Goal: Task Accomplishment & Management: Manage account settings

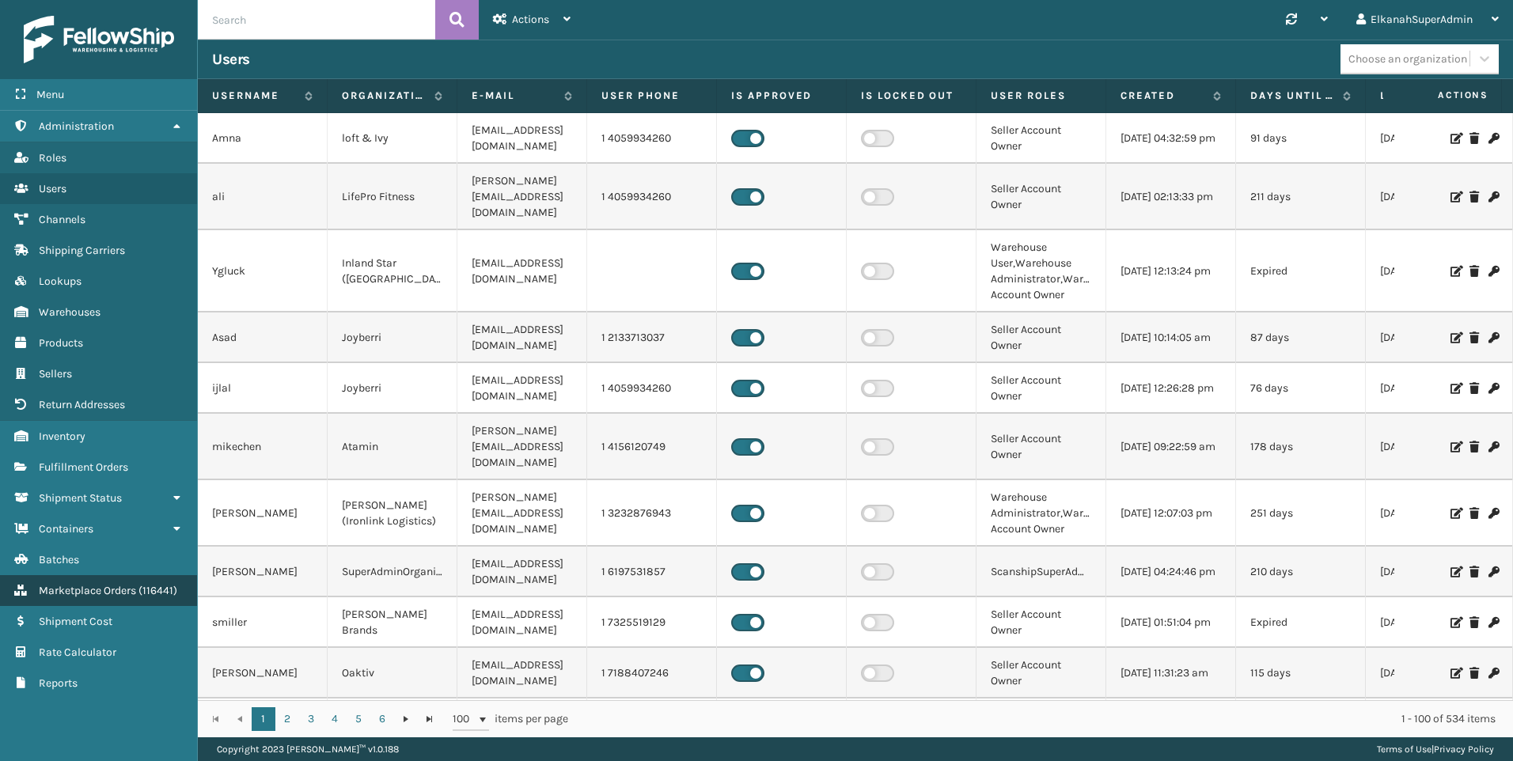
click at [83, 597] on link "Return Addresses Marketplace Orders ( 116441 )" at bounding box center [98, 590] width 197 height 31
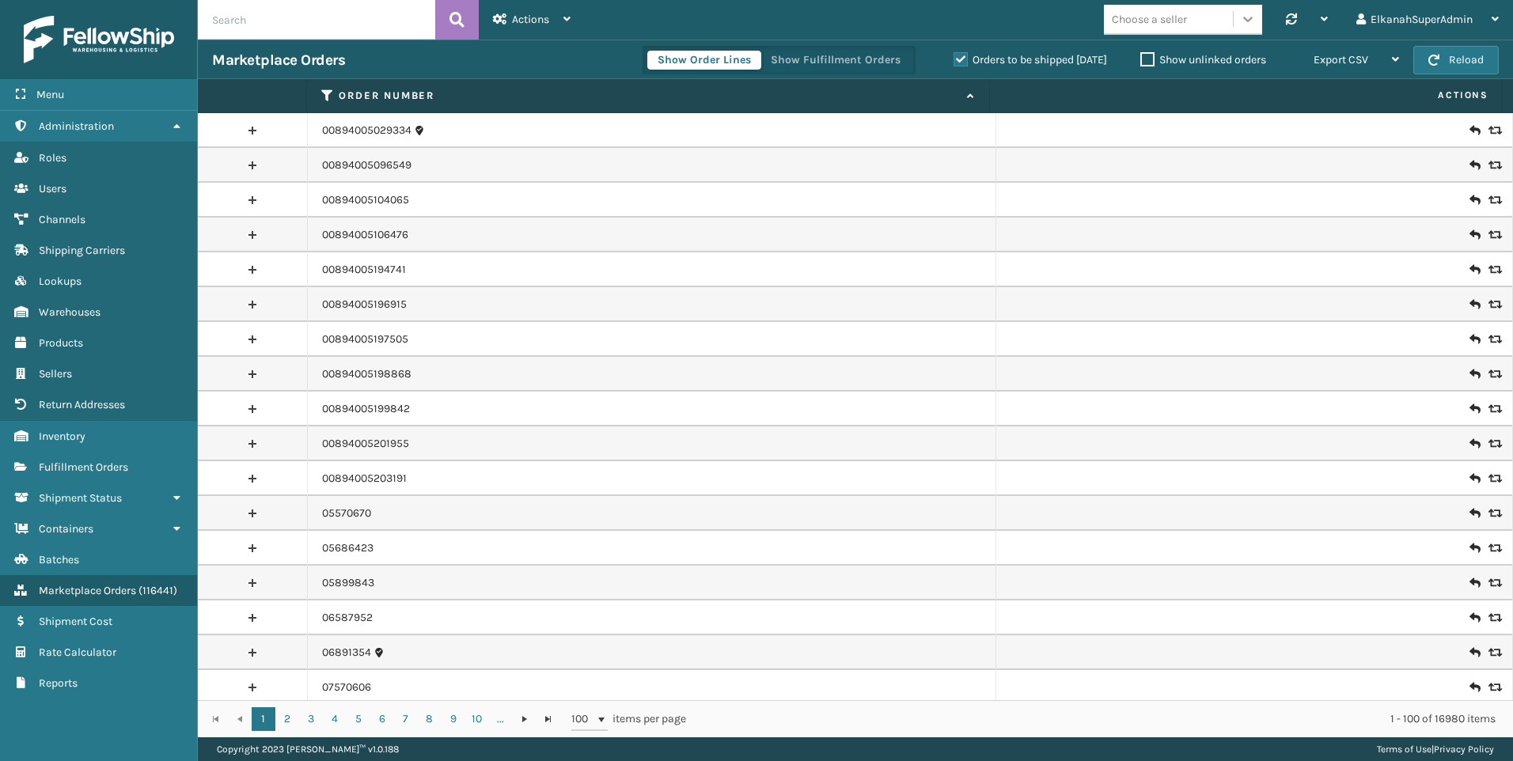
click at [1240, 26] on icon at bounding box center [1248, 19] width 16 height 16
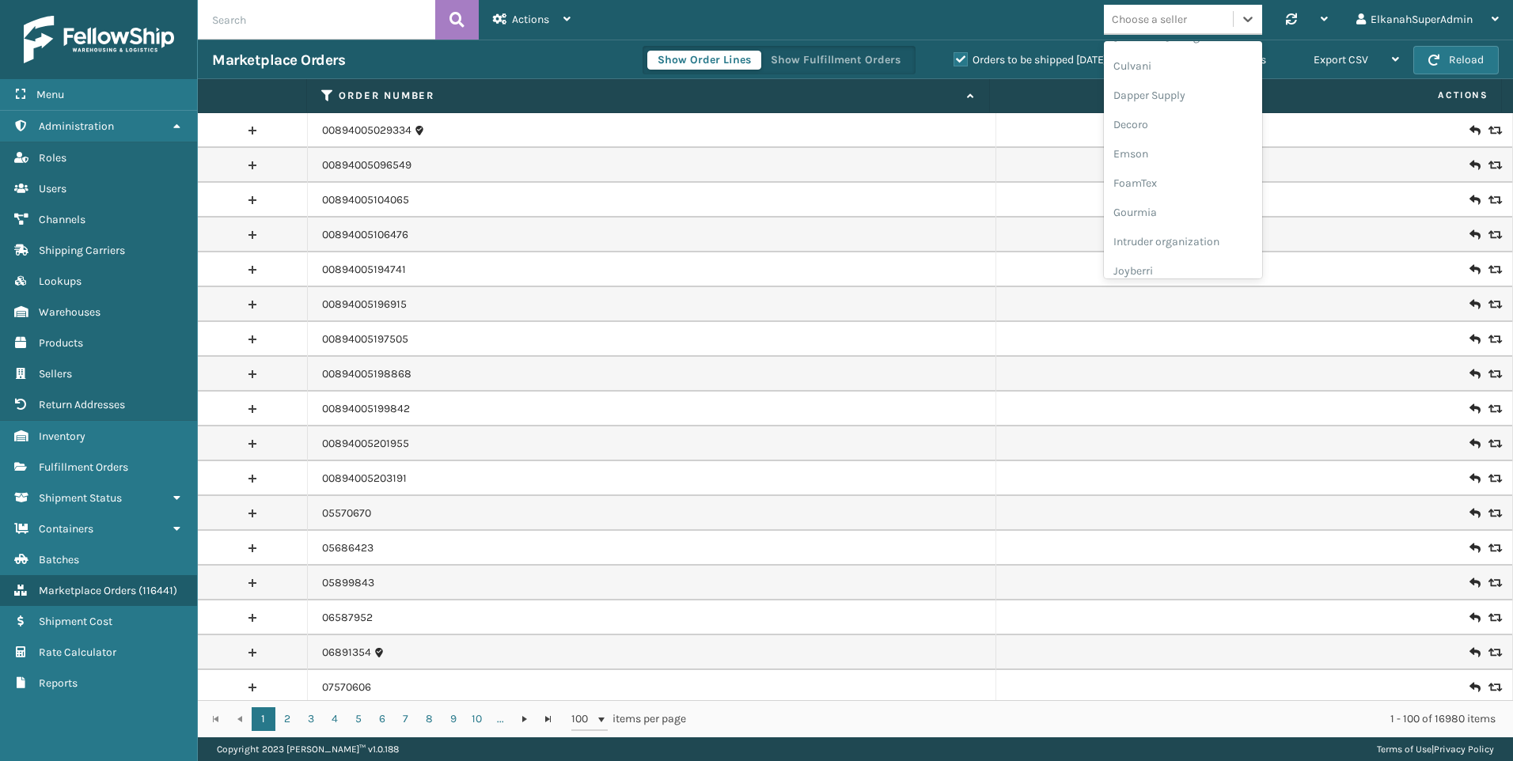
scroll to position [316, 0]
click at [1244, 19] on icon at bounding box center [1247, 20] width 9 height 6
click at [1161, 194] on div "[PERSON_NAME] Brands" at bounding box center [1183, 197] width 158 height 29
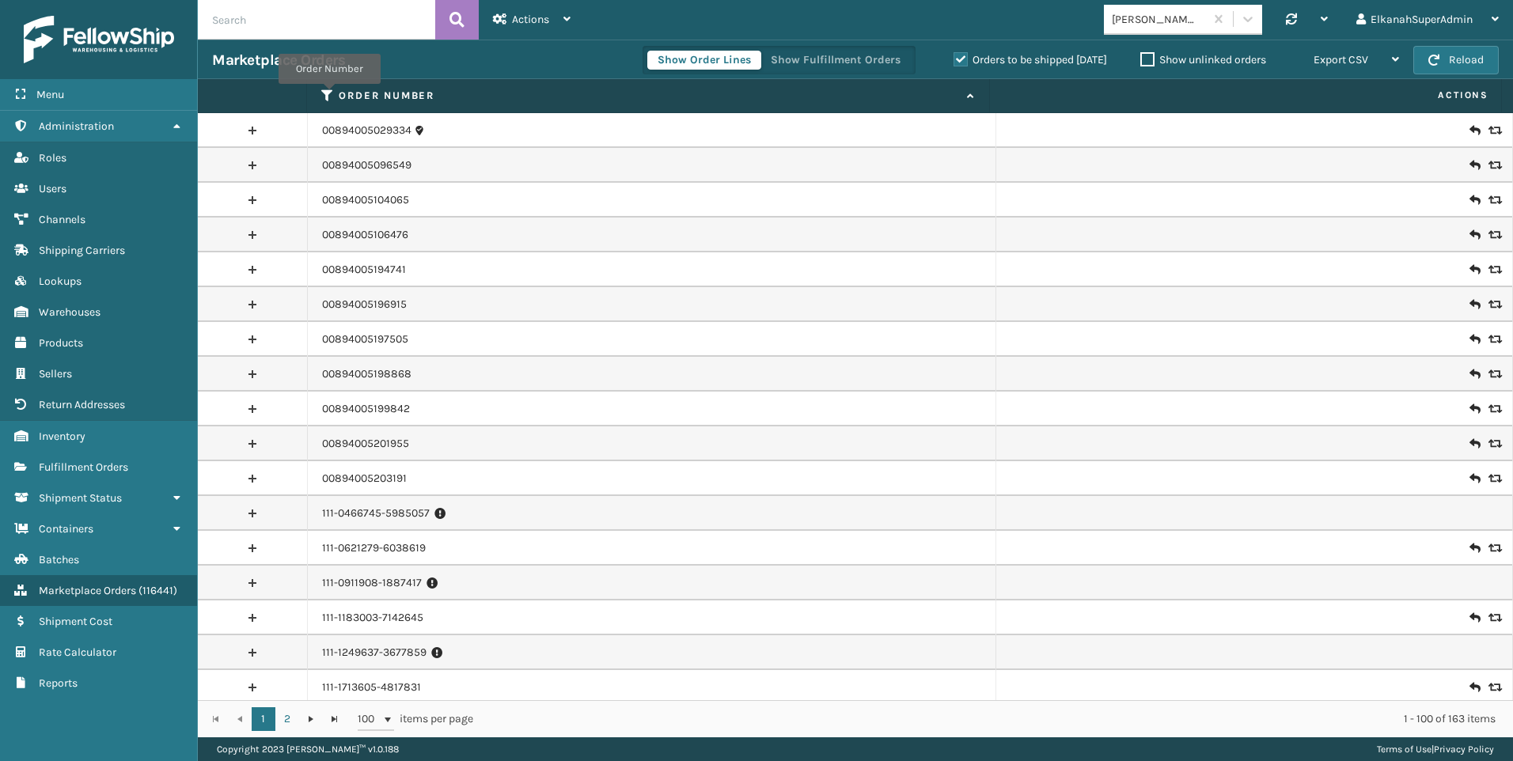
click at [329, 95] on icon at bounding box center [327, 96] width 13 height 14
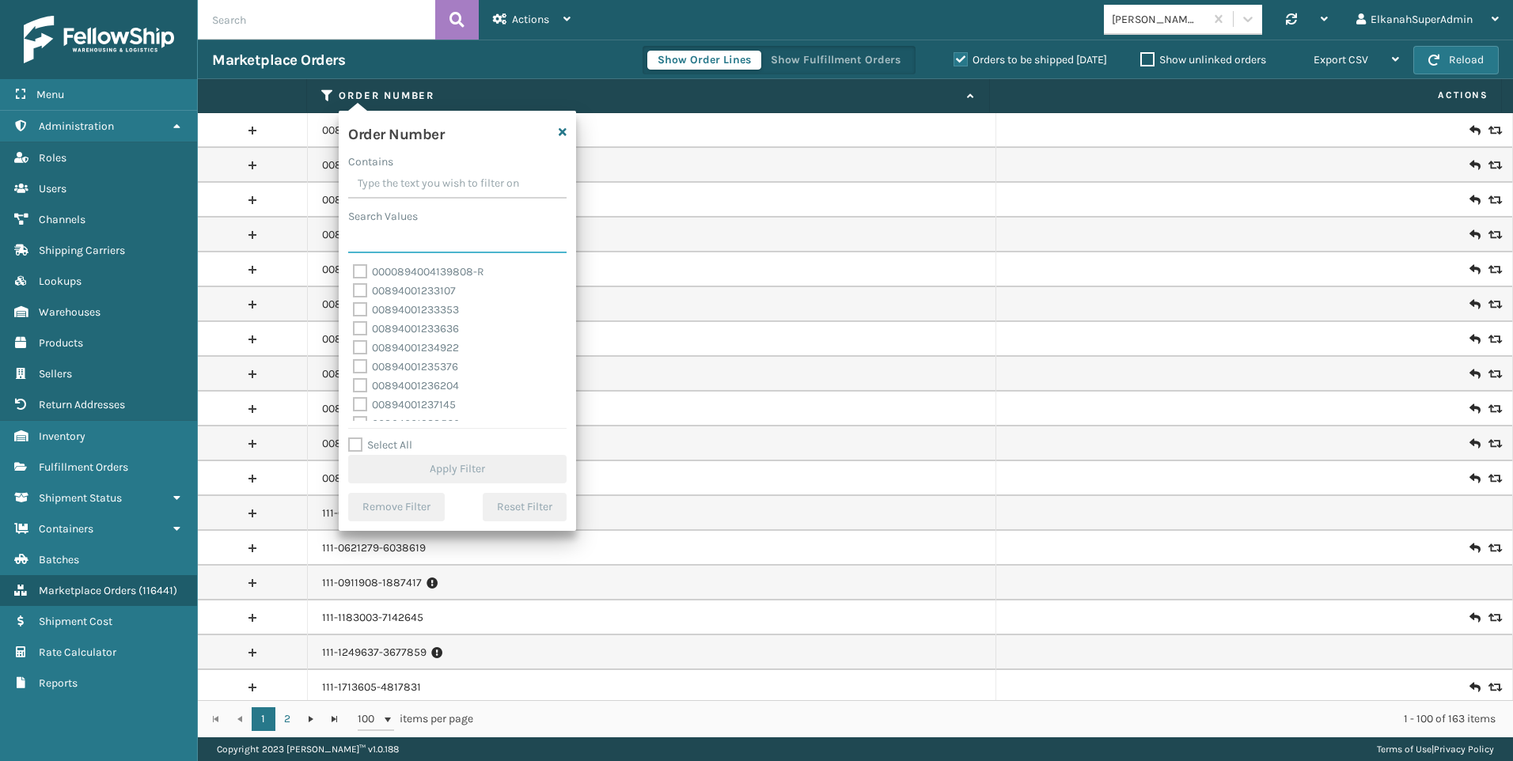
click at [396, 228] on input "Search Values" at bounding box center [457, 239] width 218 height 28
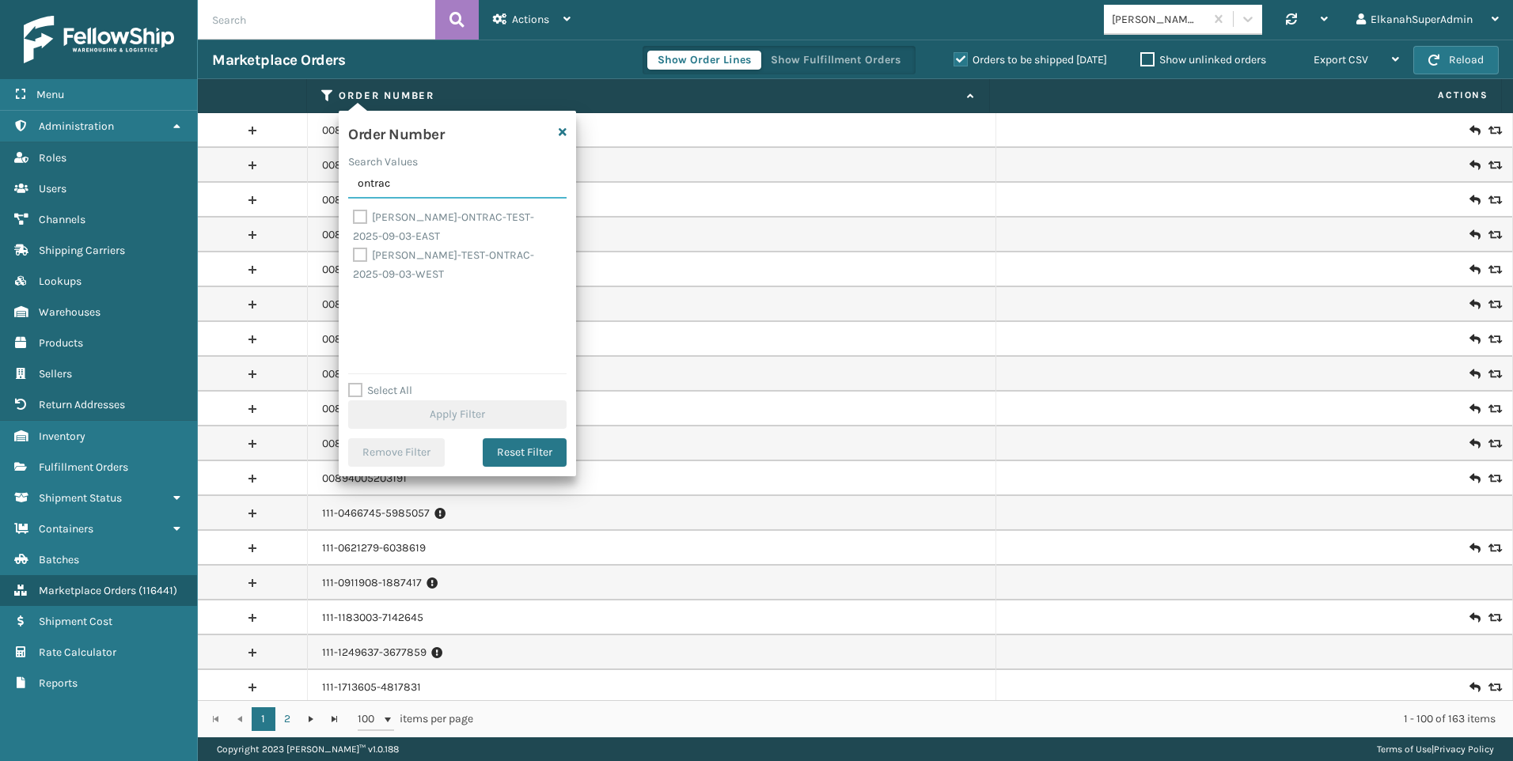
type input "ontrac"
click at [357, 216] on label "[PERSON_NAME]-ONTRAC-TEST-2025-09-03-EAST" at bounding box center [443, 226] width 181 height 32
click at [354, 216] on input "[PERSON_NAME]-ONTRAC-TEST-2025-09-03-EAST" at bounding box center [353, 213] width 1 height 10
checkbox input "true"
click at [355, 257] on label "[PERSON_NAME]-TEST-ONTRAC-2025-09-03-WEST" at bounding box center [443, 264] width 181 height 32
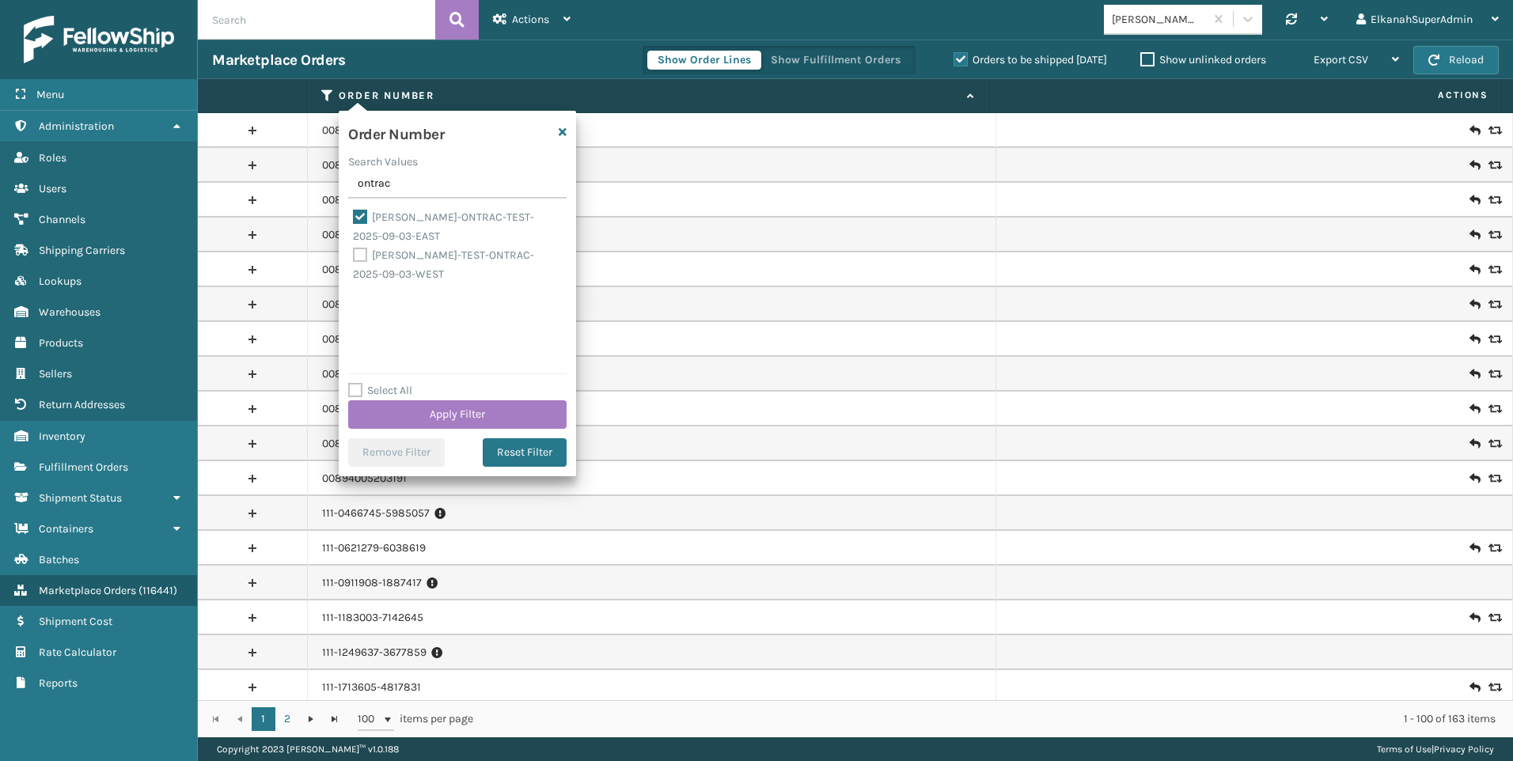
click at [354, 256] on input "[PERSON_NAME]-TEST-ONTRAC-2025-09-03-WEST" at bounding box center [353, 251] width 1 height 10
checkbox input "true"
click at [464, 415] on button "Apply Filter" at bounding box center [457, 414] width 218 height 28
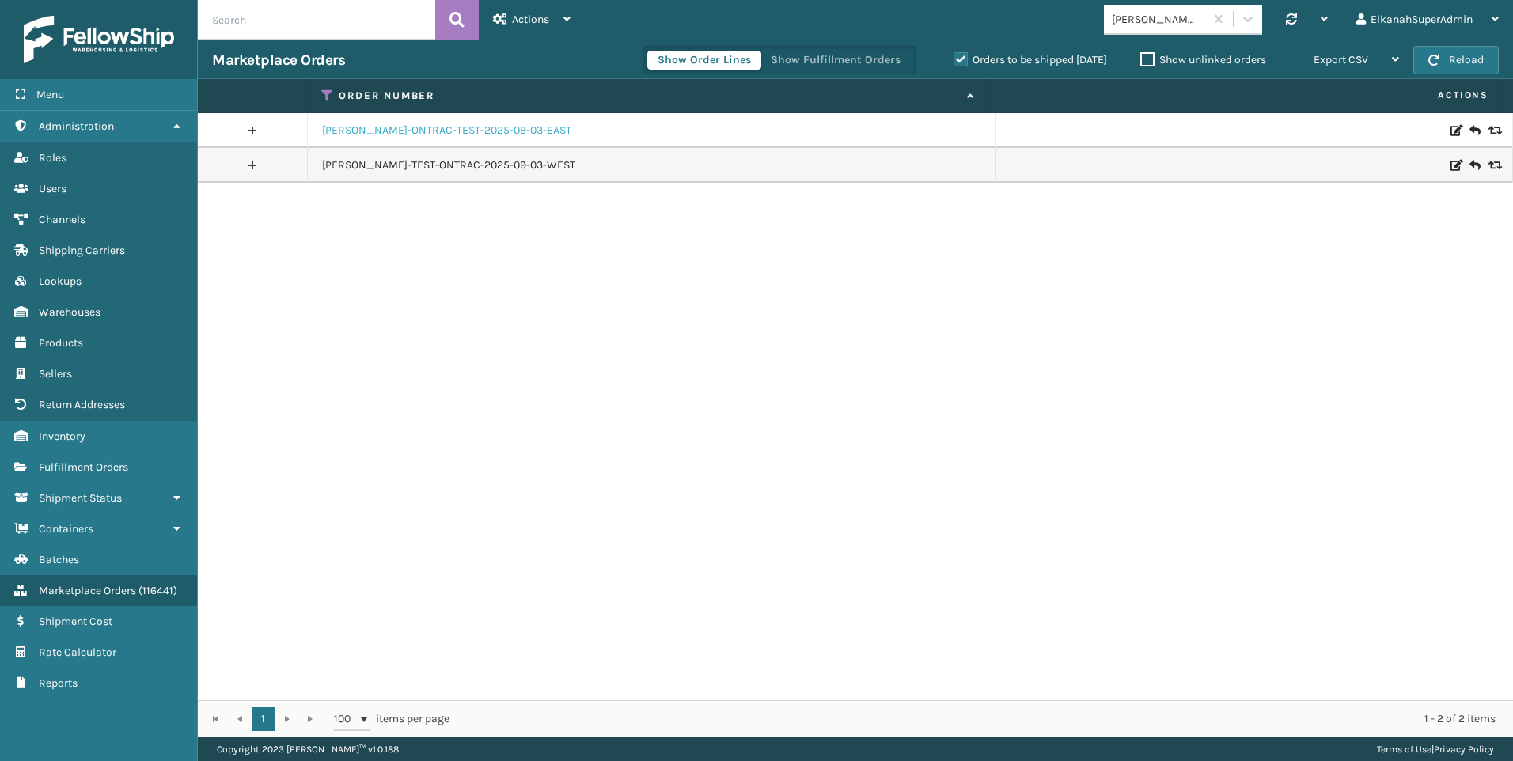
click at [345, 129] on link "[PERSON_NAME]-ONTRAC-TEST-2025-09-03-EAST" at bounding box center [446, 131] width 249 height 16
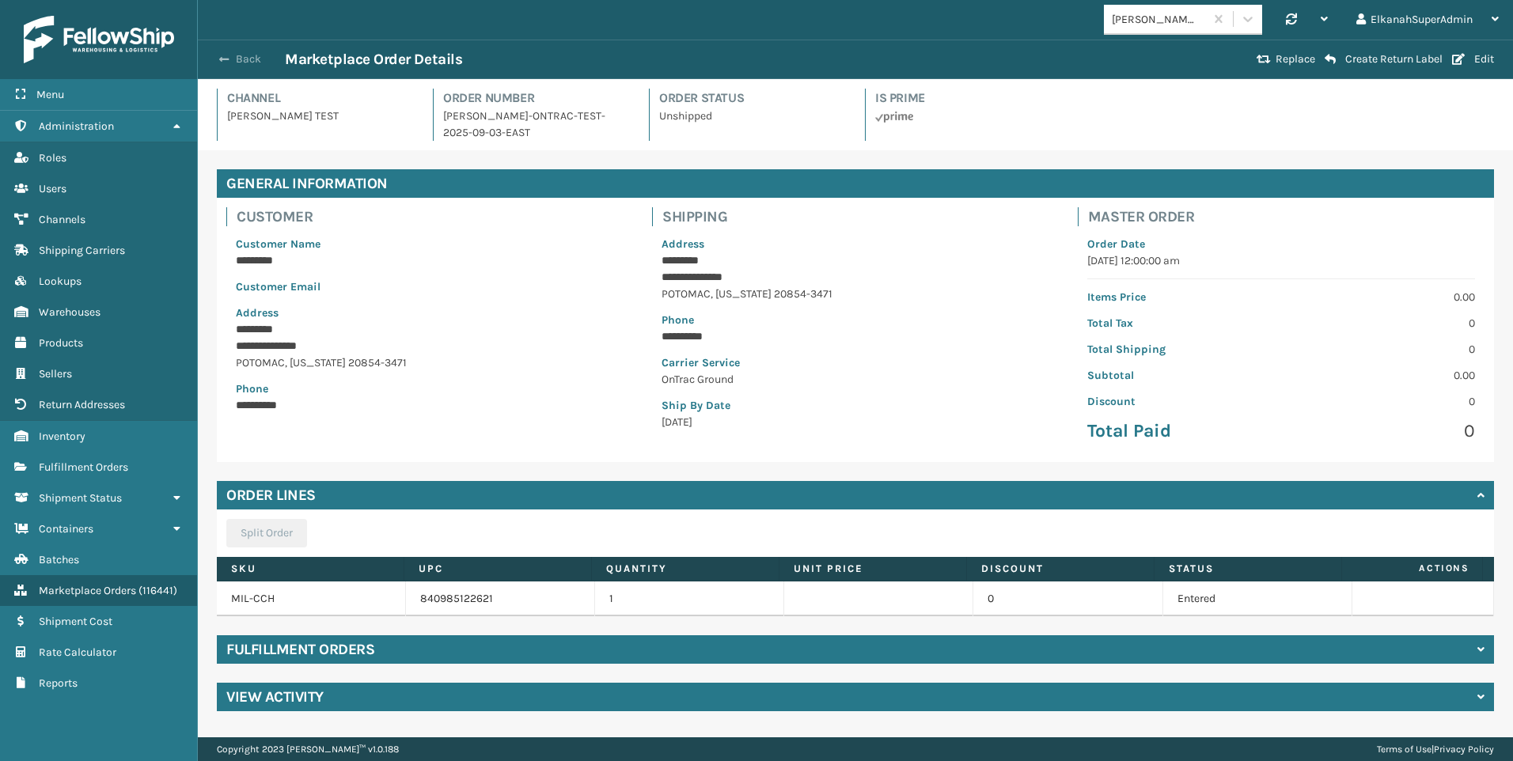
click at [252, 62] on button "Back" at bounding box center [248, 59] width 73 height 14
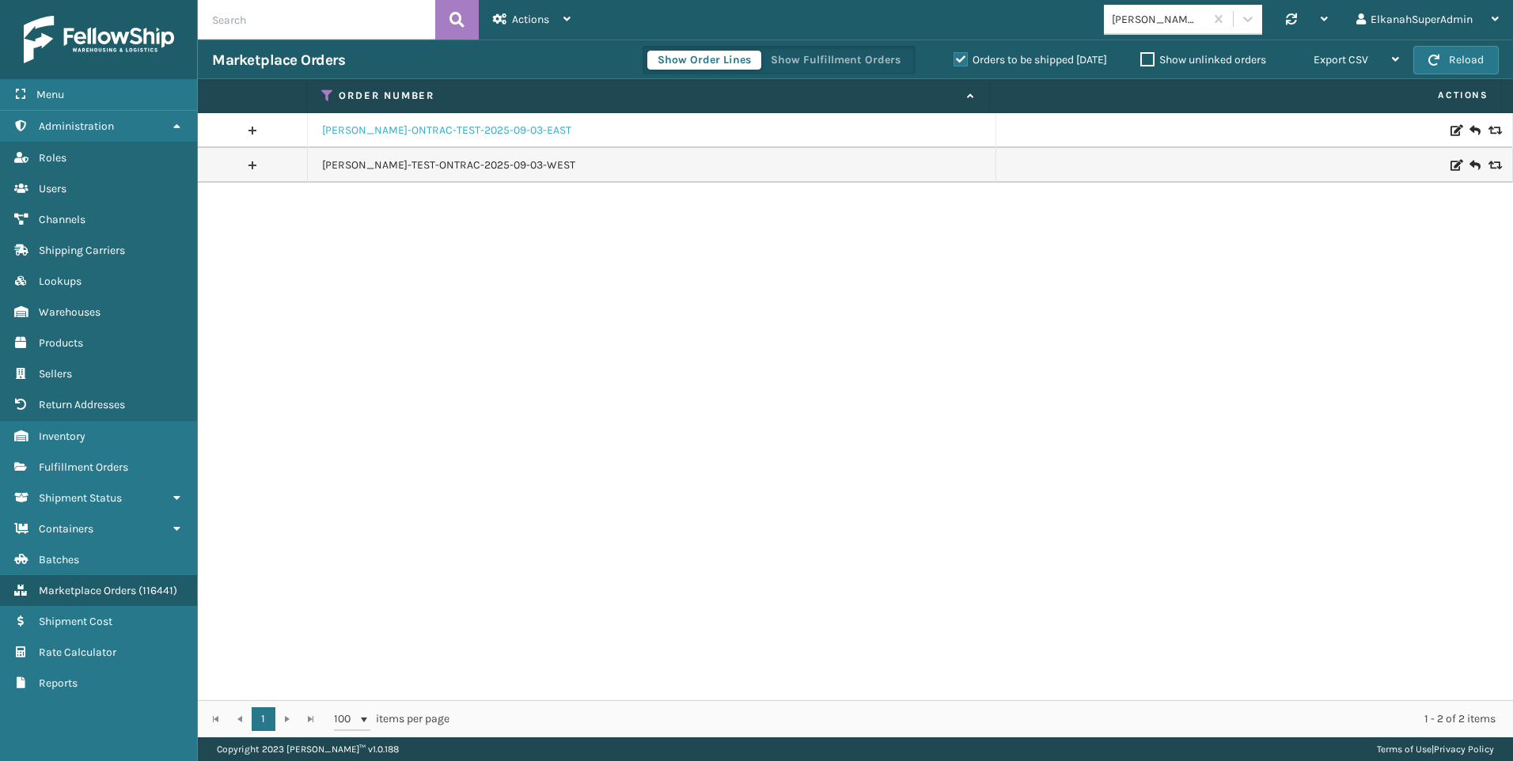
click at [352, 128] on link "[PERSON_NAME]-ONTRAC-TEST-2025-09-03-EAST" at bounding box center [446, 131] width 249 height 16
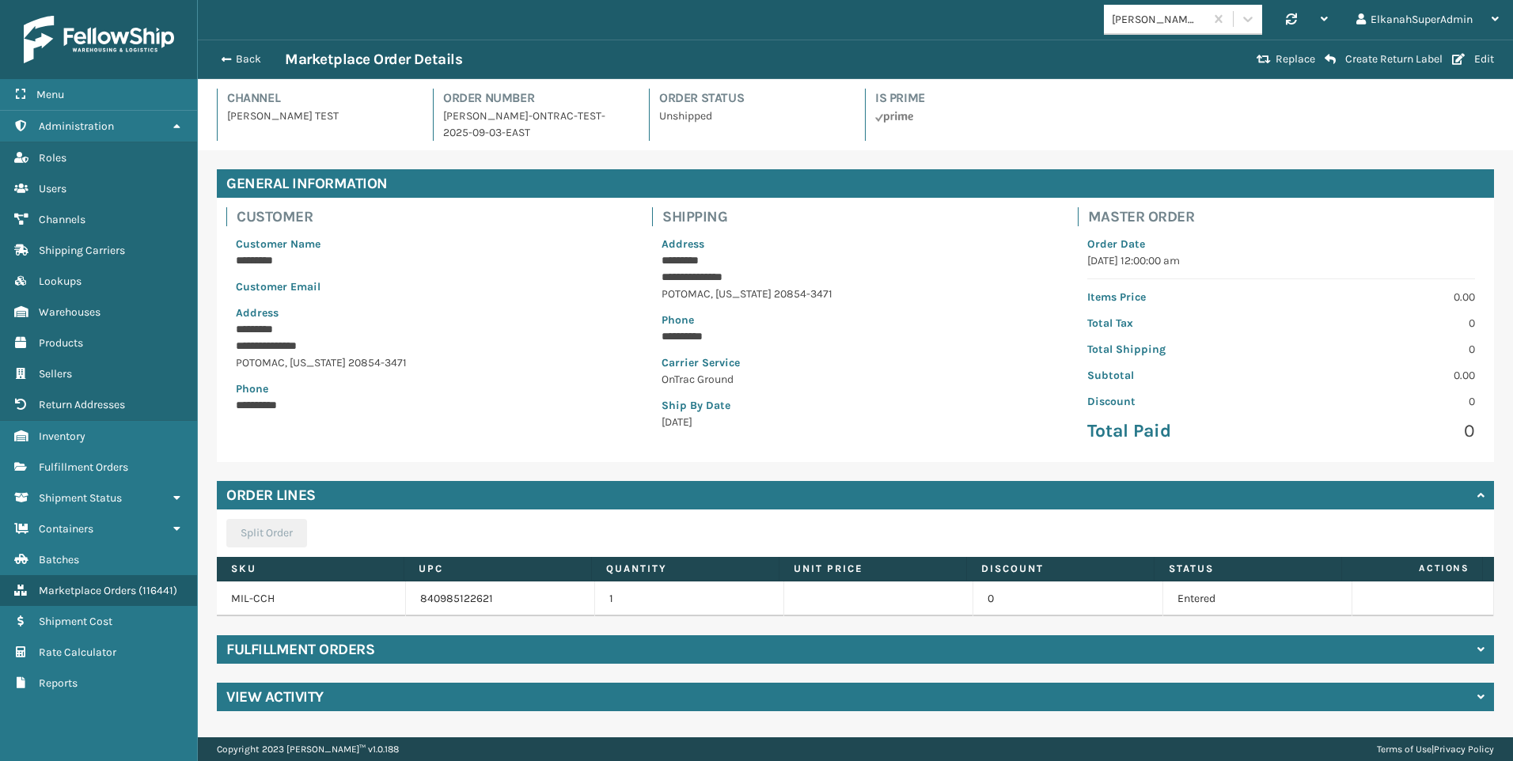
click at [402, 701] on div "View Activity" at bounding box center [855, 697] width 1277 height 28
click at [202, 472] on div "**********" at bounding box center [855, 685] width 1315 height 1070
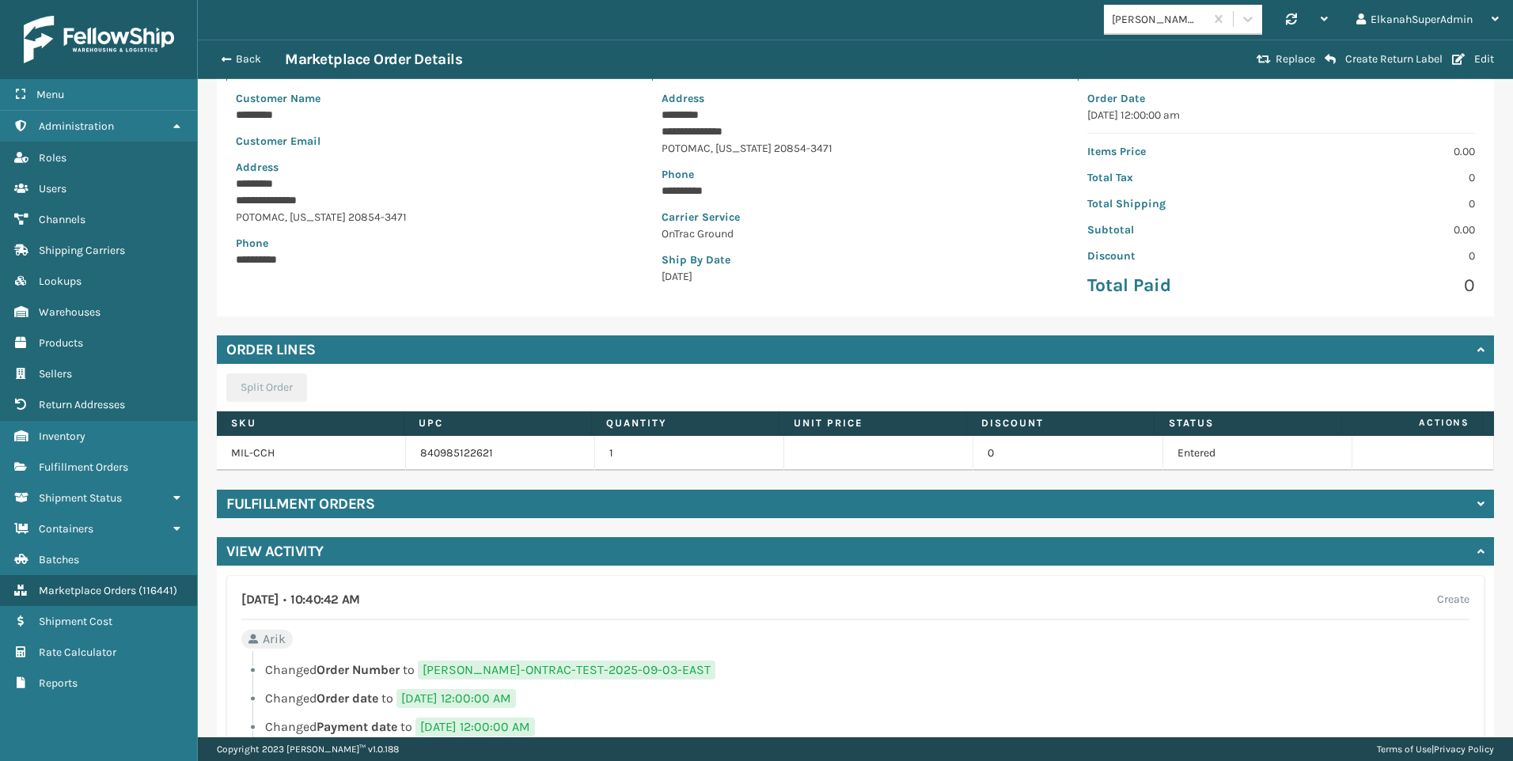
scroll to position [158, 0]
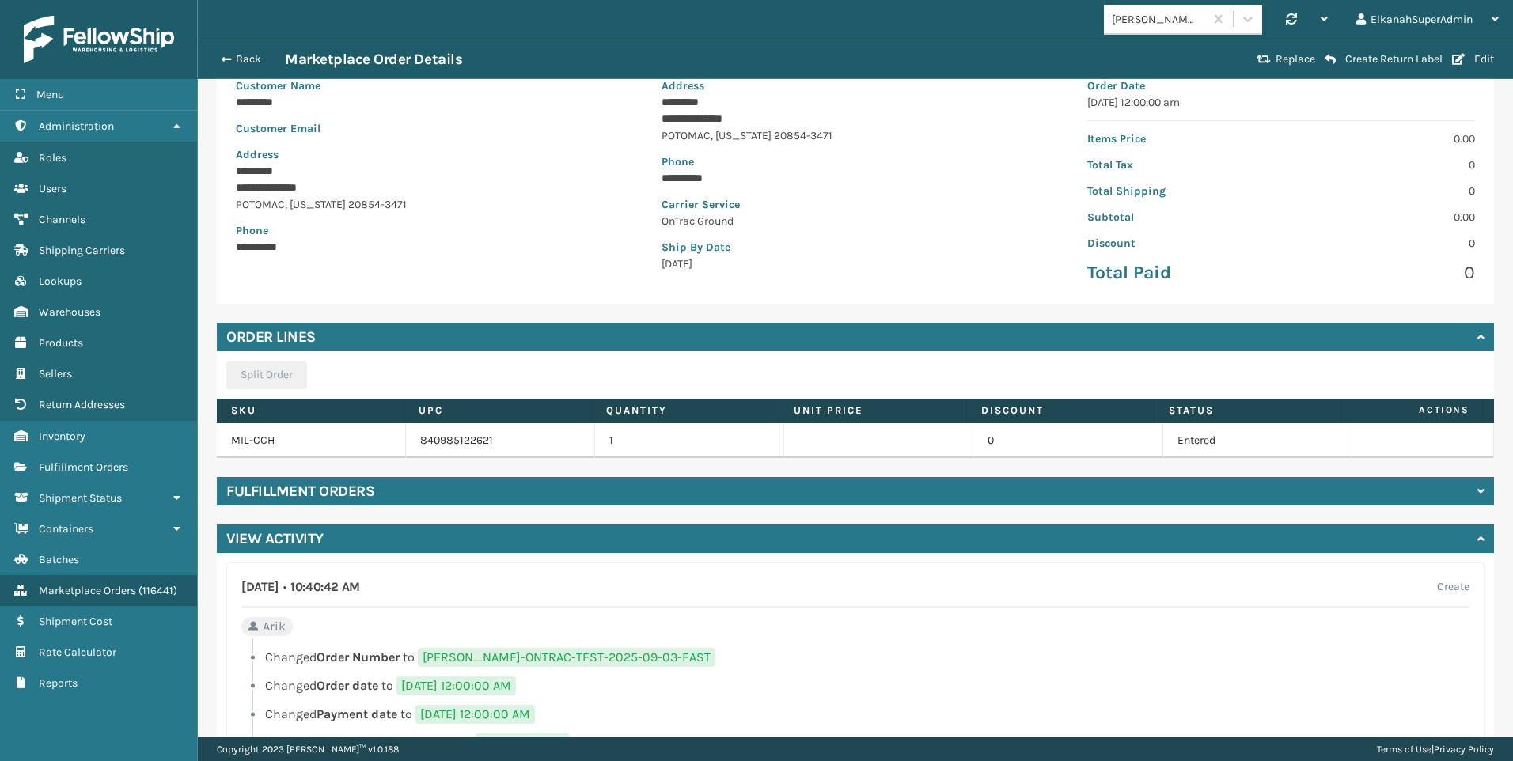
click at [315, 539] on h4 "View Activity" at bounding box center [274, 538] width 97 height 19
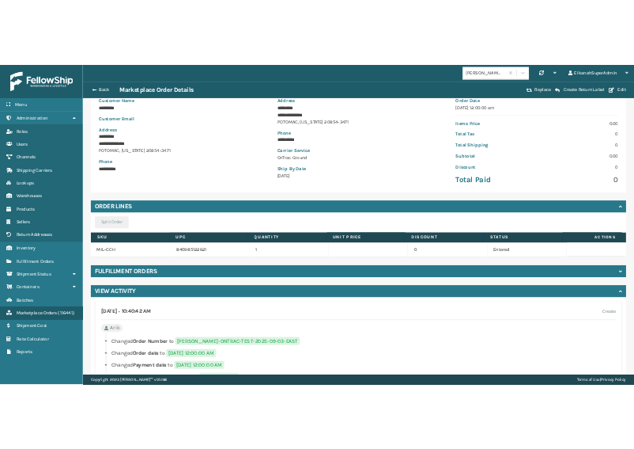
scroll to position [0, 0]
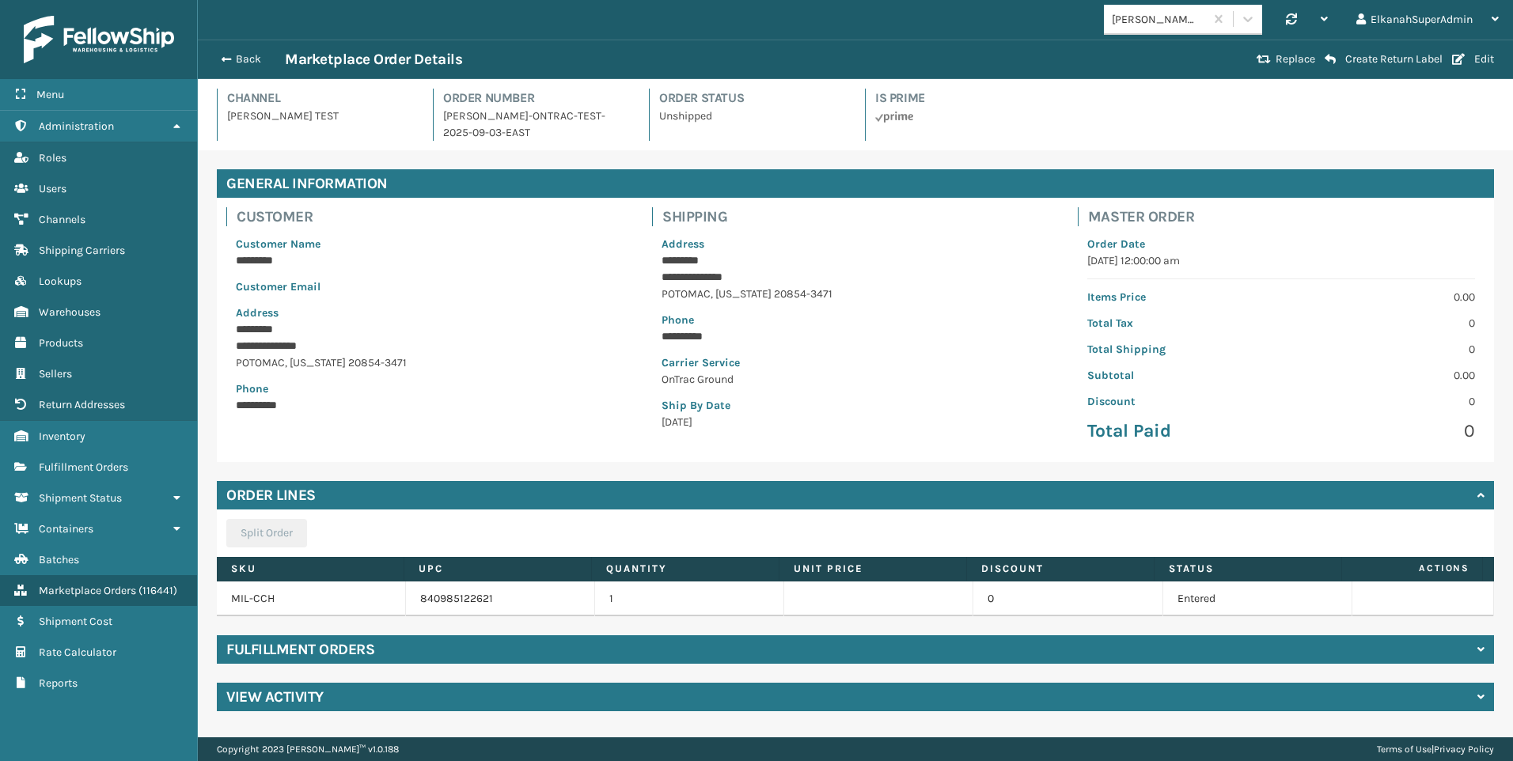
click at [200, 493] on div "**********" at bounding box center [855, 440] width 1315 height 580
click at [206, 362] on div "**********" at bounding box center [855, 440] width 1315 height 580
drag, startPoint x: 295, startPoint y: 119, endPoint x: 227, endPoint y: 116, distance: 68.1
click at [227, 116] on p "[PERSON_NAME] TEST" at bounding box center [320, 116] width 187 height 17
drag, startPoint x: 227, startPoint y: 116, endPoint x: 324, endPoint y: 138, distance: 100.0
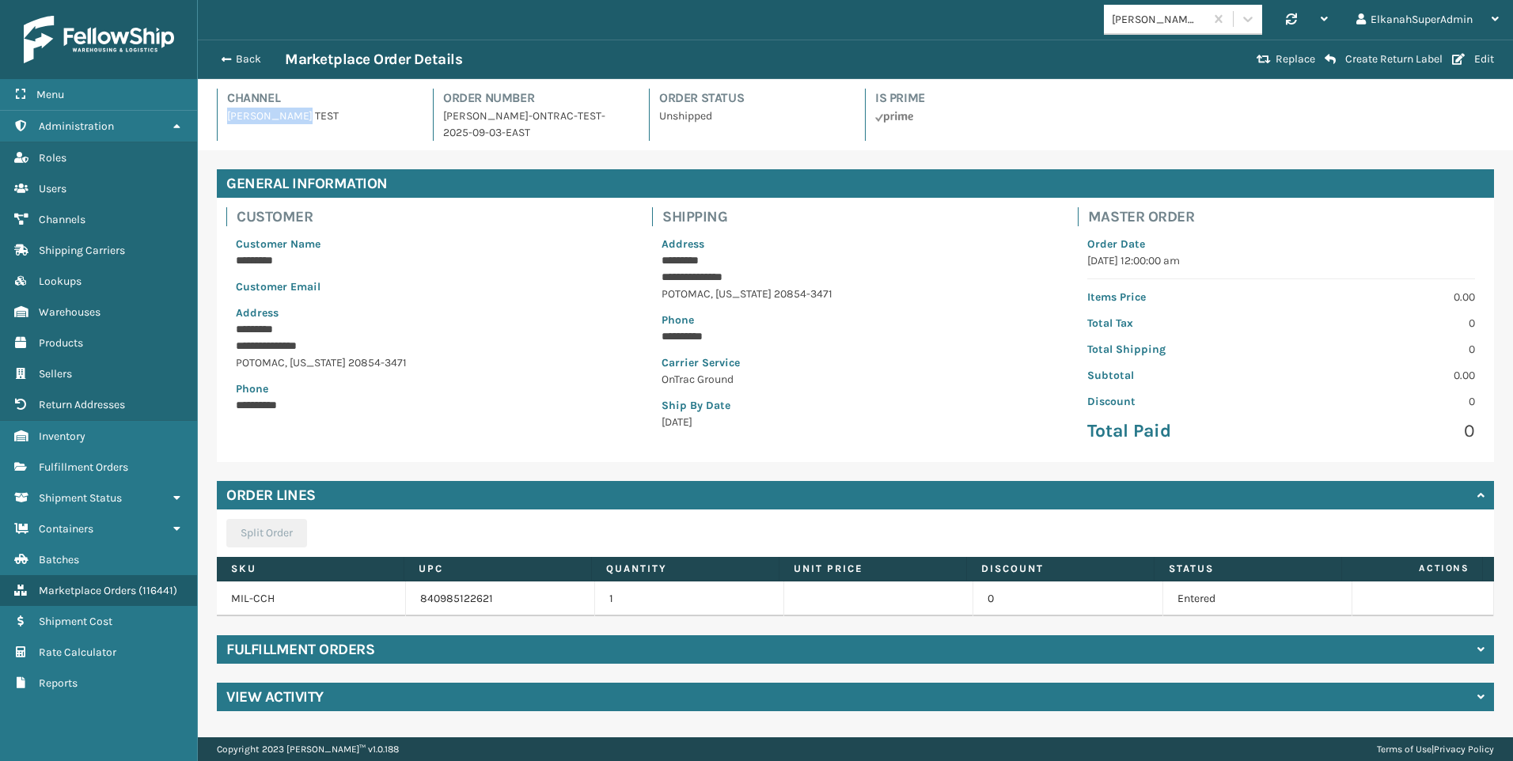
click at [324, 138] on div "Channel [PERSON_NAME] TEST" at bounding box center [315, 115] width 197 height 52
drag, startPoint x: 297, startPoint y: 117, endPoint x: 229, endPoint y: 118, distance: 68.8
click at [229, 118] on p "[PERSON_NAME] TEST" at bounding box center [320, 116] width 187 height 17
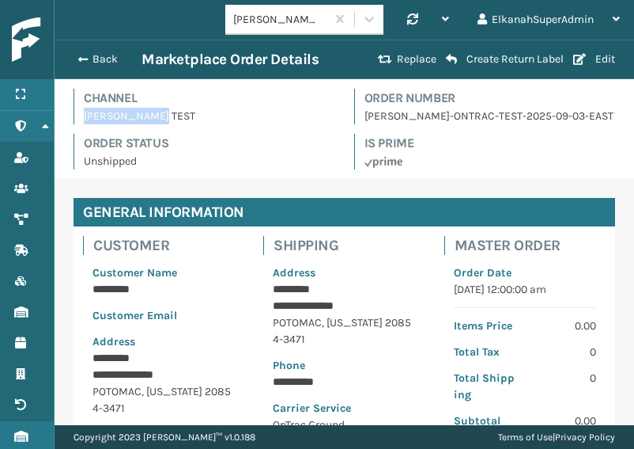
click at [118, 127] on div "Channel [PERSON_NAME] TEST Order Number [PERSON_NAME]-ONTRAC-TEST-2025-09-03-EA…" at bounding box center [344, 134] width 561 height 90
drag, startPoint x: 84, startPoint y: 117, endPoint x: 147, endPoint y: 110, distance: 63.7
click at [147, 110] on p "[PERSON_NAME] TEST" at bounding box center [210, 116] width 252 height 17
copy p "[PERSON_NAME] TEST"
